Goal: Information Seeking & Learning: Learn about a topic

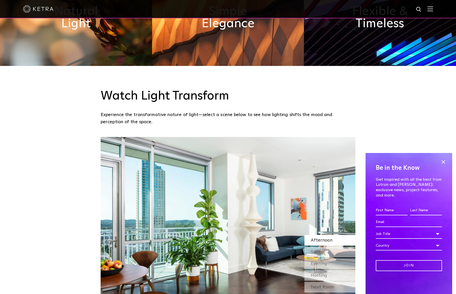
scroll to position [433, 0]
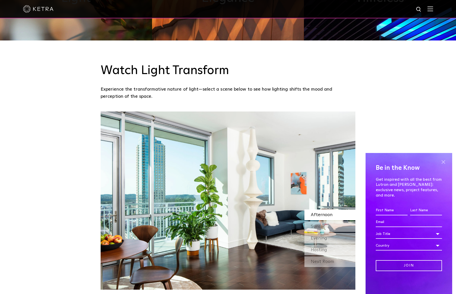
click at [443, 166] on span at bounding box center [444, 162] width 8 height 8
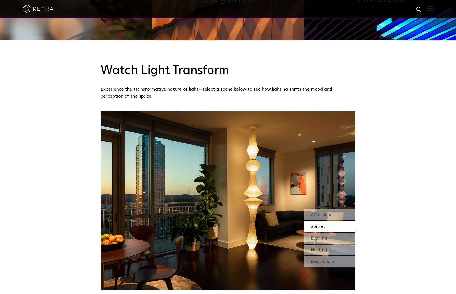
click at [430, 11] on div at bounding box center [228, 9] width 410 height 18
click at [433, 10] on img at bounding box center [431, 8] width 6 height 5
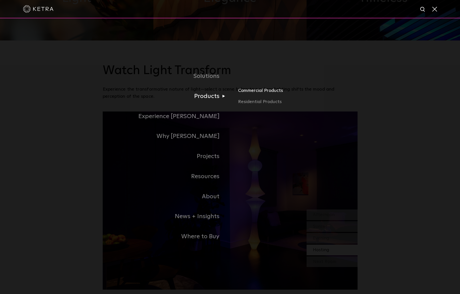
click at [250, 90] on link "Commercial Products" at bounding box center [297, 92] width 119 height 11
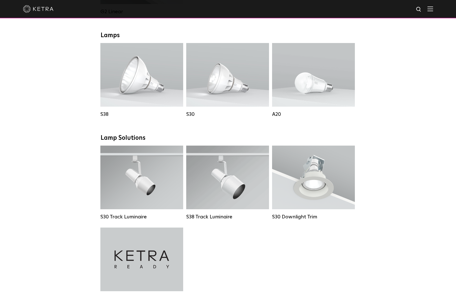
scroll to position [280, 0]
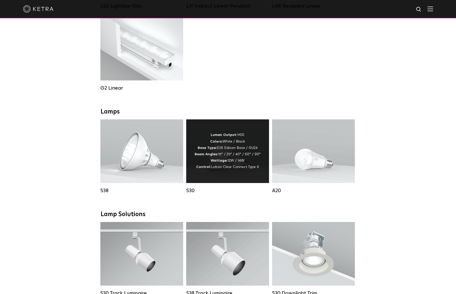
click at [207, 163] on div "Lumen Output: 1100 Colors: White / Black Base Type: E26 Edison Base / GU24 Beam…" at bounding box center [228, 151] width 66 height 38
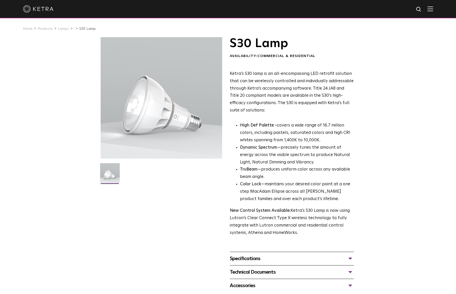
scroll to position [51, 0]
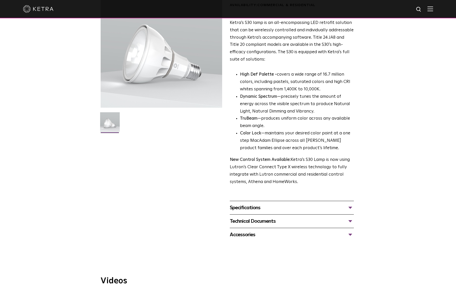
click at [253, 206] on div "Specifications" at bounding box center [292, 208] width 124 height 8
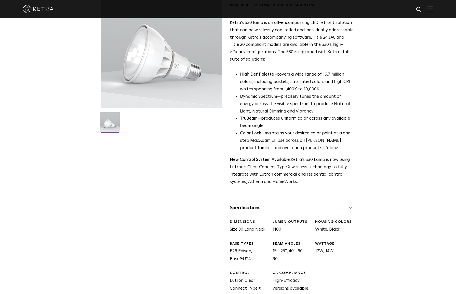
scroll to position [127, 0]
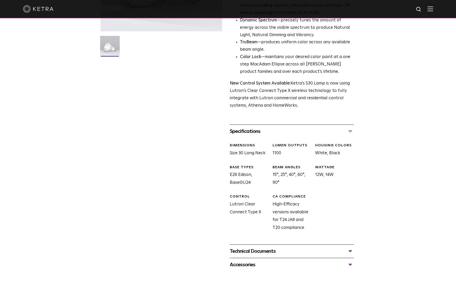
click at [258, 253] on div "Technical Documents" at bounding box center [292, 251] width 124 height 8
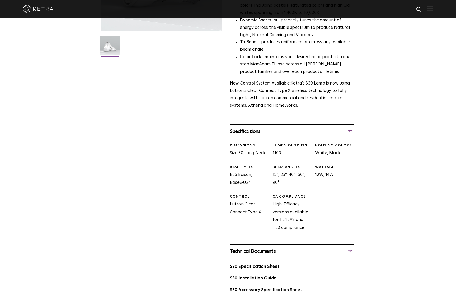
scroll to position [204, 0]
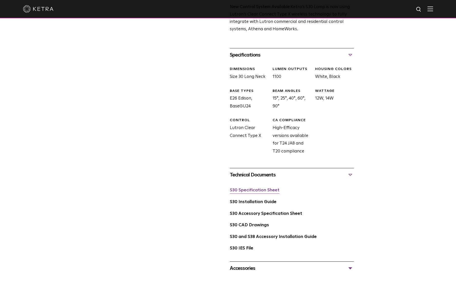
click at [259, 191] on link "S30 Specification Sheet" at bounding box center [255, 190] width 50 height 4
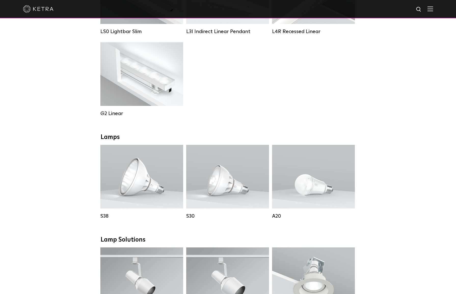
scroll to position [178, 0]
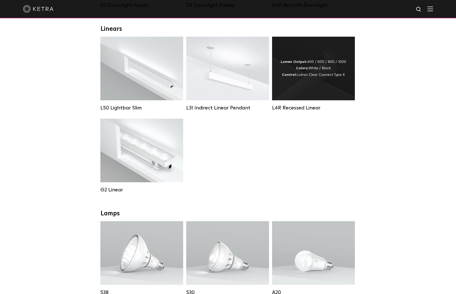
click at [308, 86] on div "Lumen Output: 400 / 600 / 800 / 1000 Colors: White / Black Control: Lutron Clea…" at bounding box center [313, 69] width 83 height 64
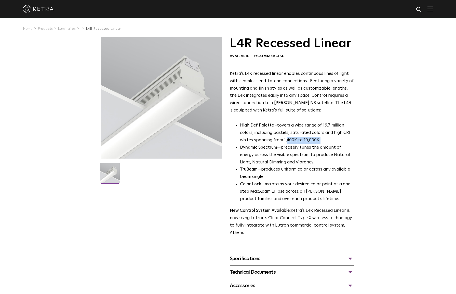
drag, startPoint x: 286, startPoint y: 141, endPoint x: 324, endPoint y: 142, distance: 37.7
click at [324, 142] on p "High Def Palette - covers a wide range of 16.7 million colors, including pastel…" at bounding box center [297, 133] width 114 height 22
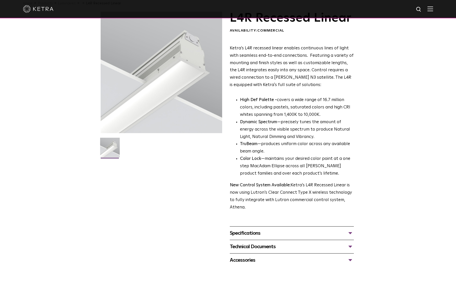
click at [291, 192] on p "New Control System Available: Ketra’s L4R Recessed Linear is now using Lutron’s…" at bounding box center [292, 197] width 124 height 30
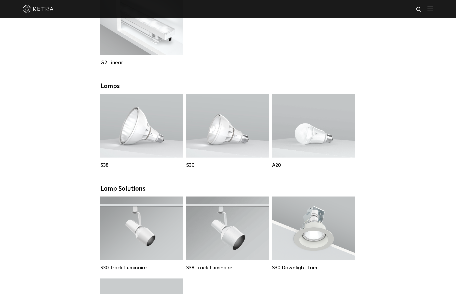
scroll to position [178, 0]
